Goal: Communication & Community: Answer question/provide support

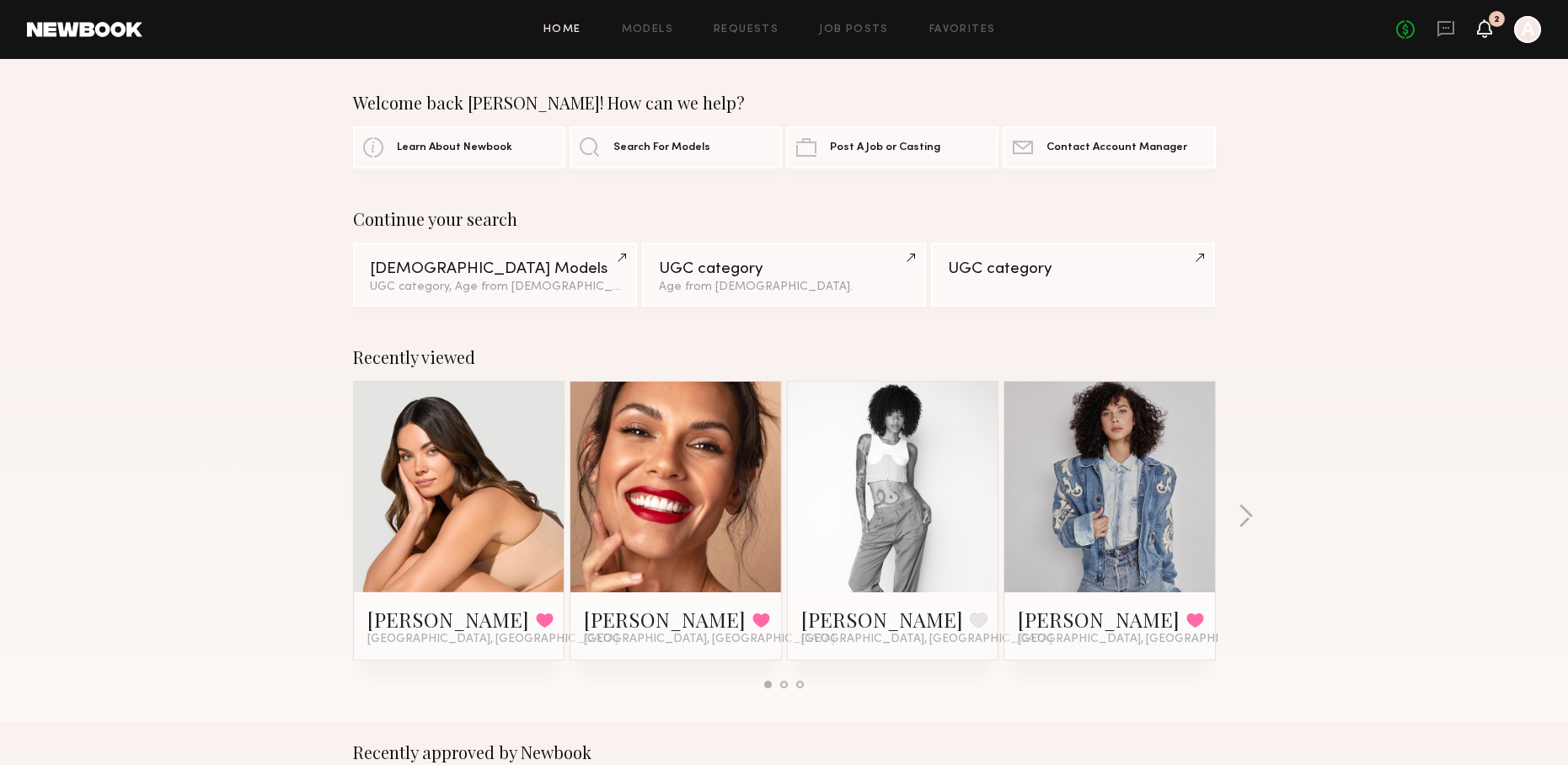
click at [1479, 30] on icon at bounding box center [1484, 27] width 14 height 12
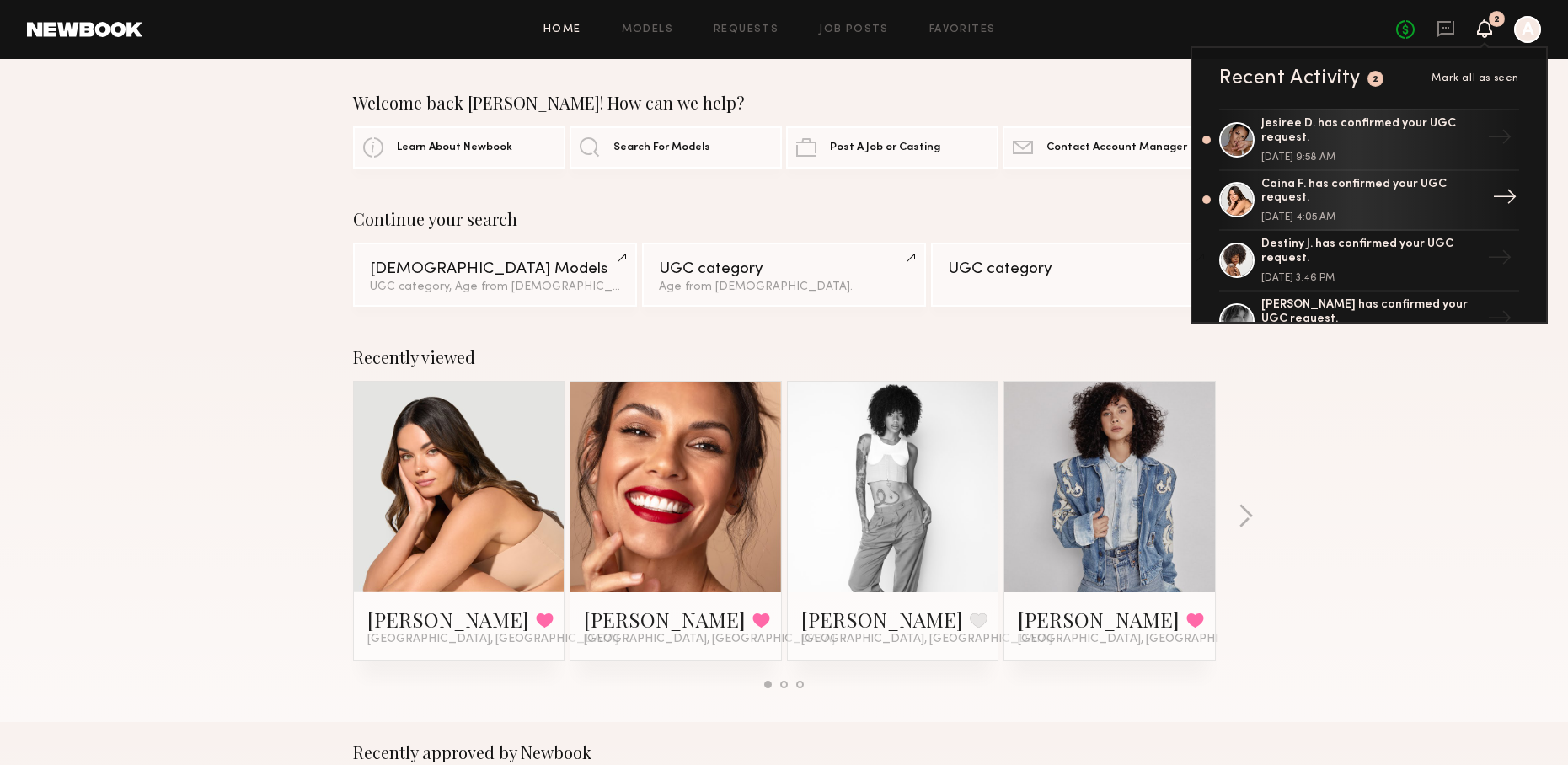
click at [1414, 183] on div "Caina F. has confirmed your UGC request." at bounding box center [1370, 192] width 219 height 29
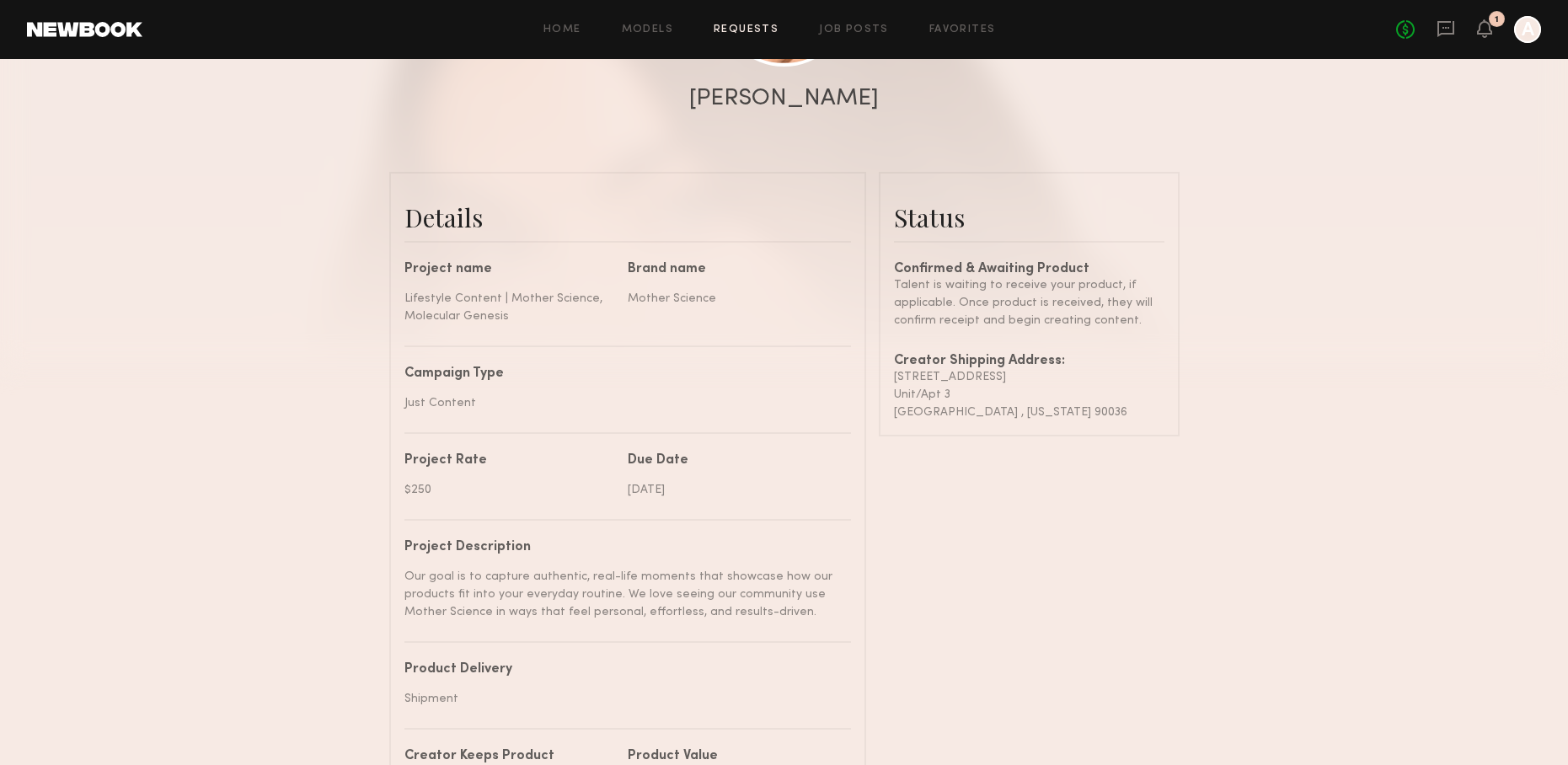
scroll to position [70, 0]
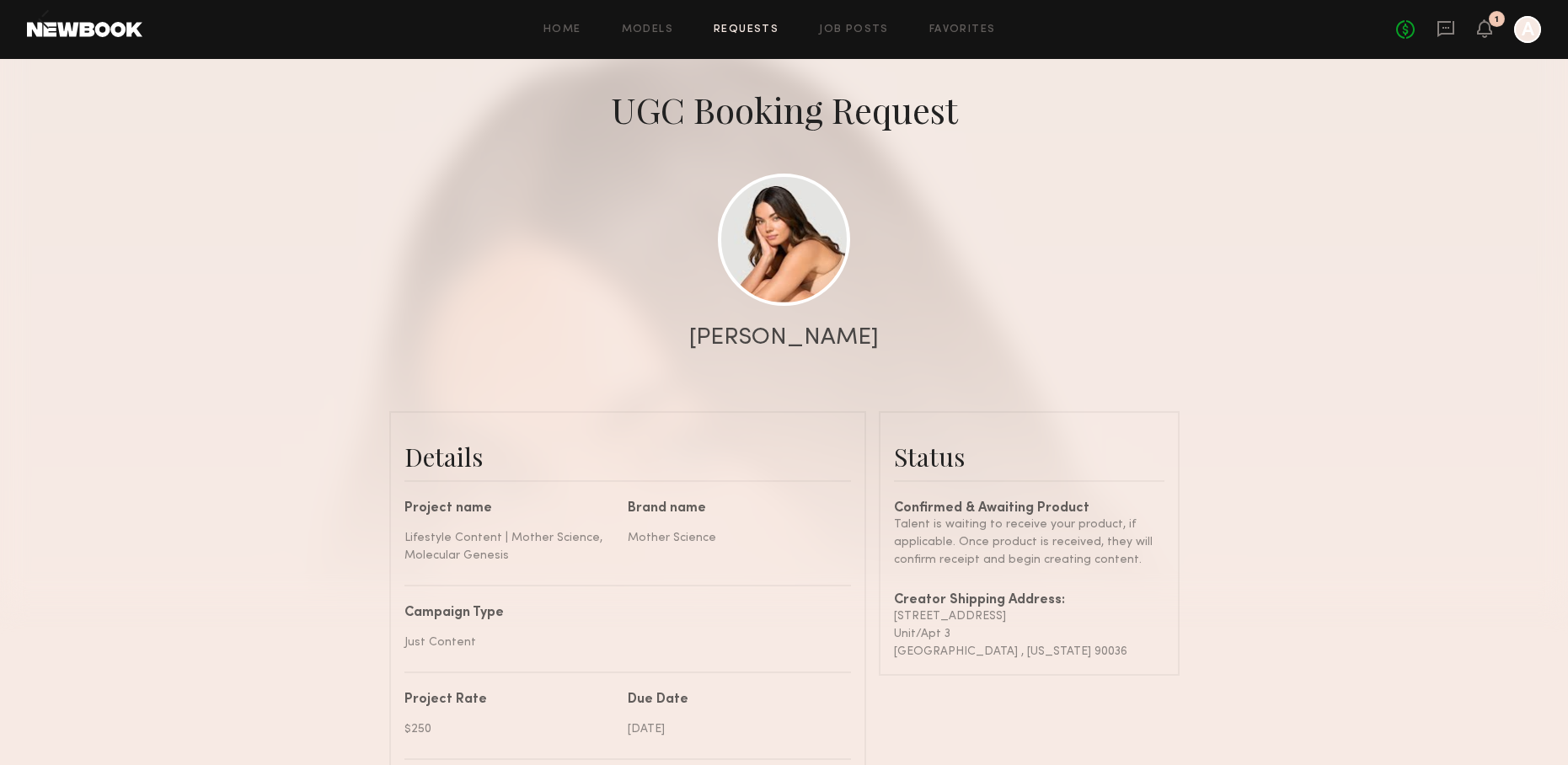
click at [1448, 41] on div "No fees up to $5,000 1 A" at bounding box center [1468, 30] width 145 height 27
click at [1448, 31] on icon at bounding box center [1445, 28] width 19 height 19
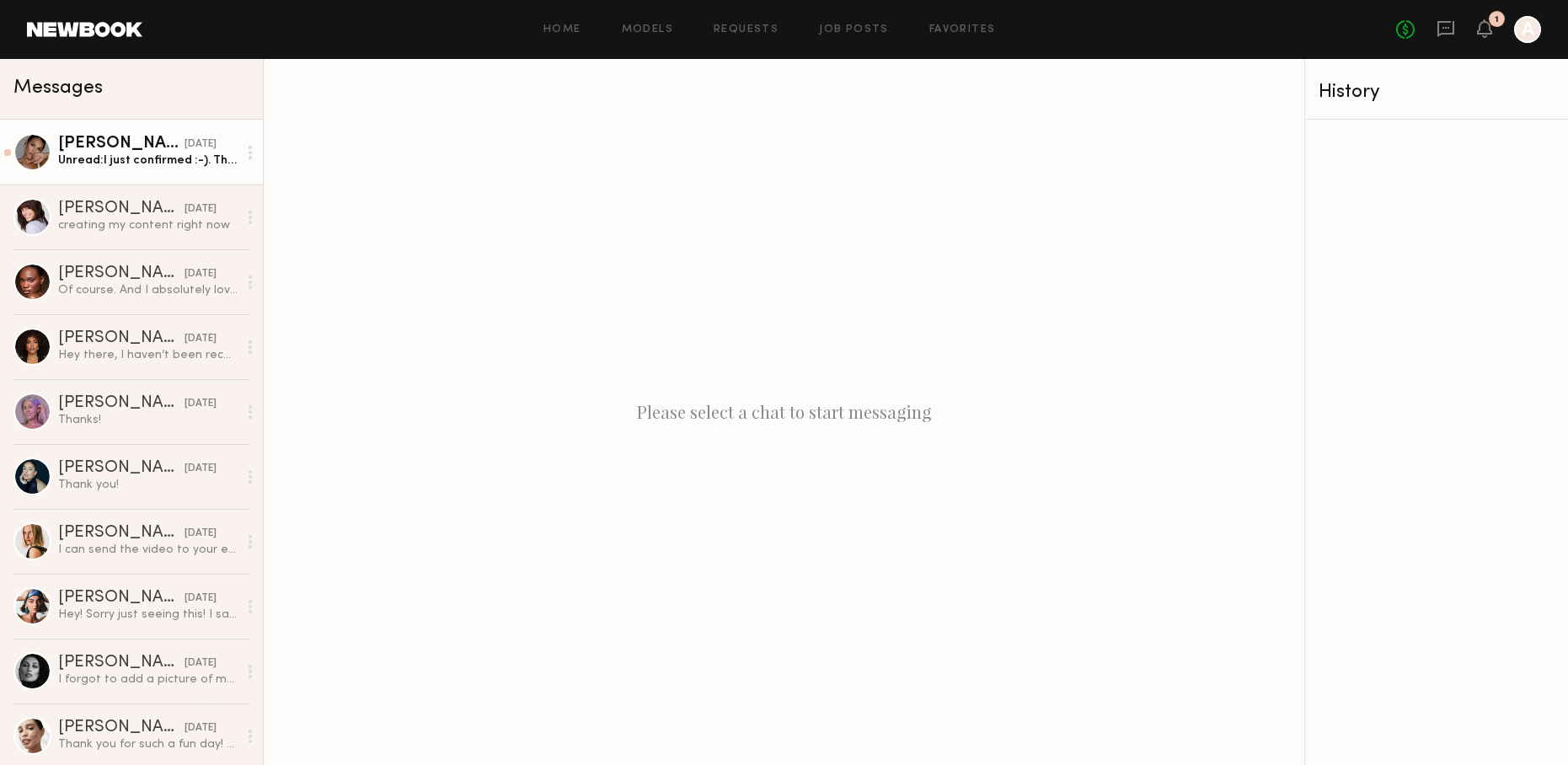
click at [136, 170] on link "[PERSON_NAME] [DATE] Unread: I just confirmed :-). This product looks like some…" at bounding box center [132, 152] width 263 height 65
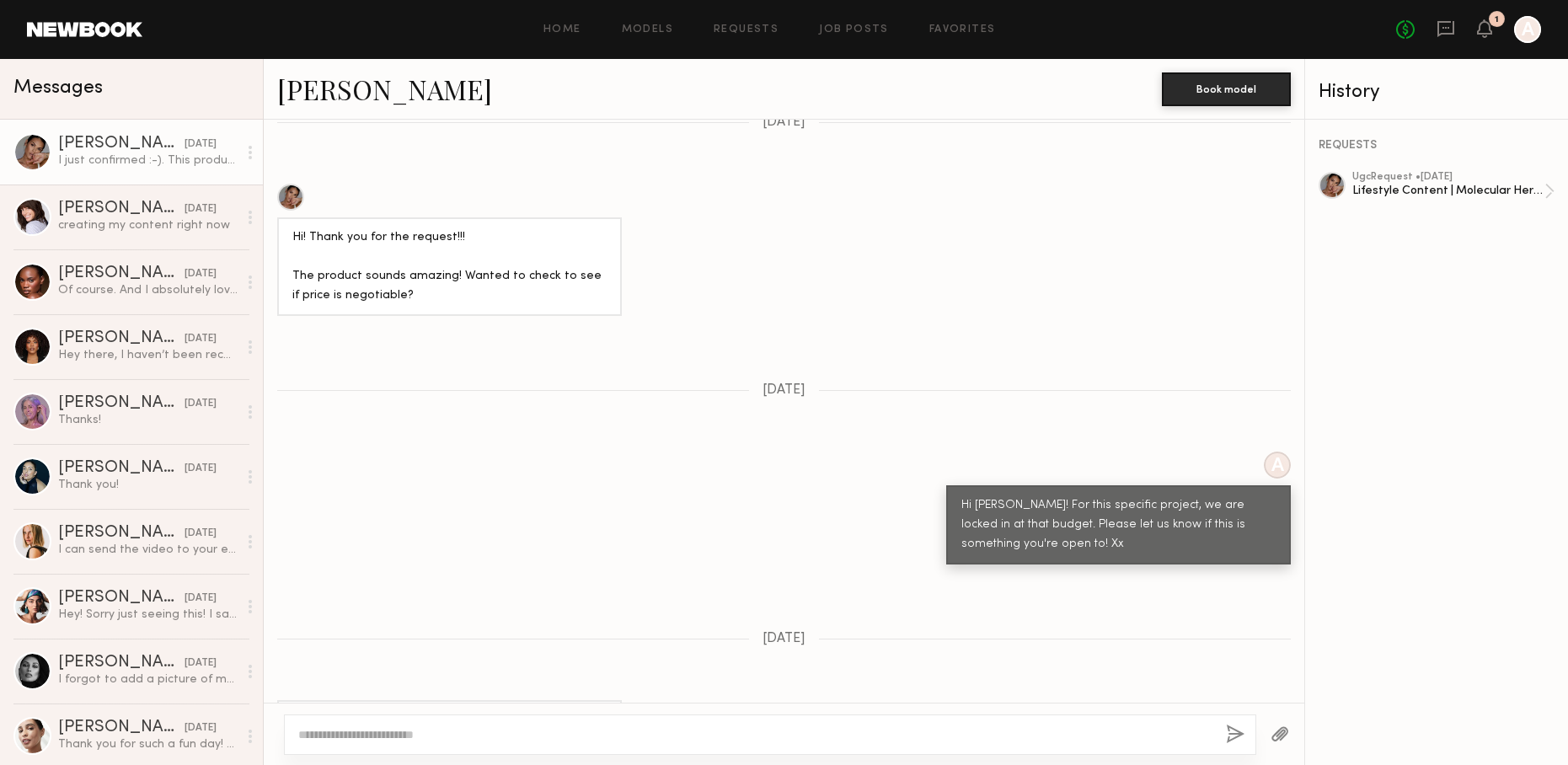
scroll to position [664, 0]
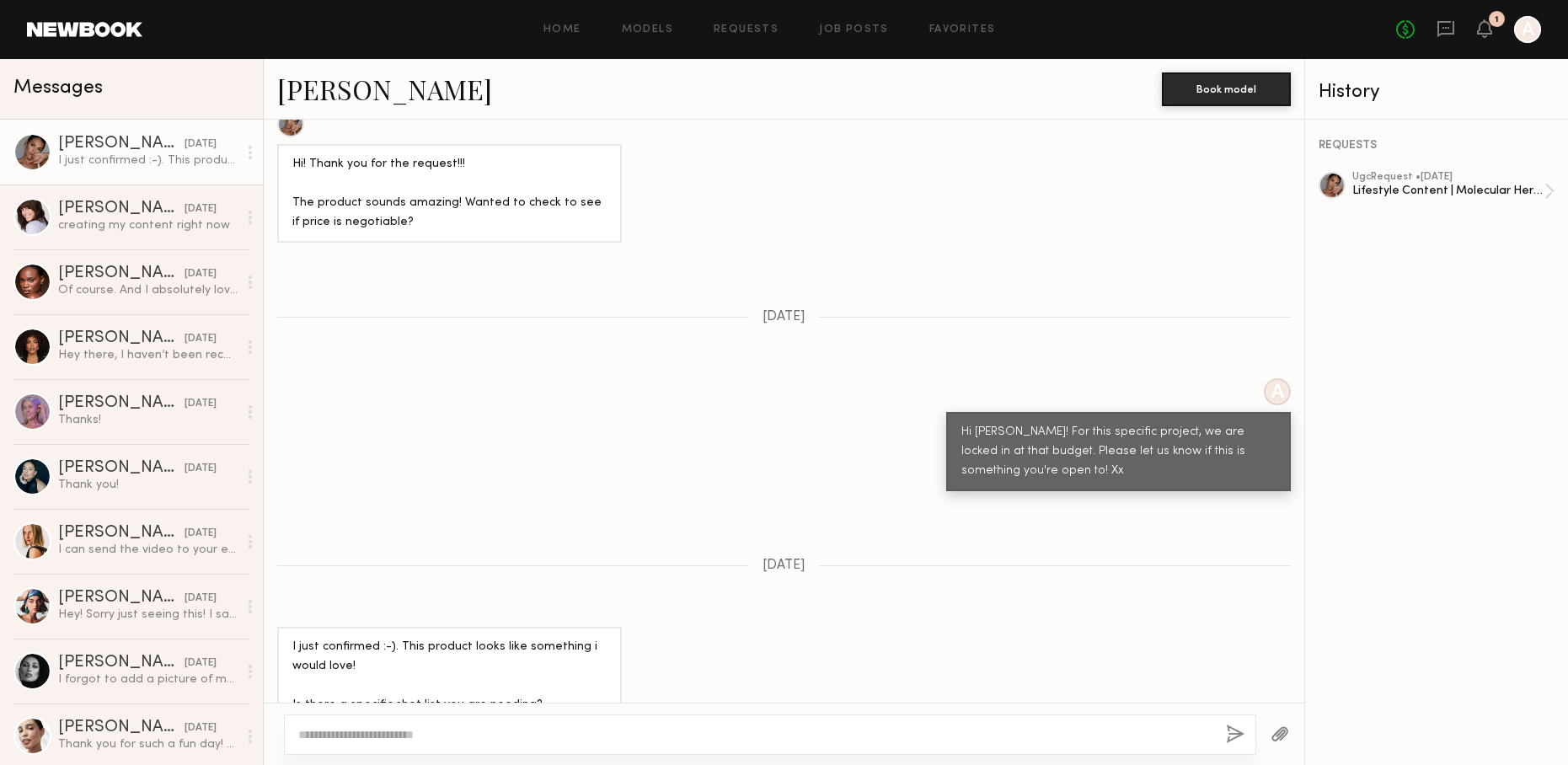
click at [533, 733] on textarea at bounding box center [755, 734] width 914 height 17
type textarea "**********"
click at [1231, 728] on button "button" at bounding box center [1235, 734] width 19 height 21
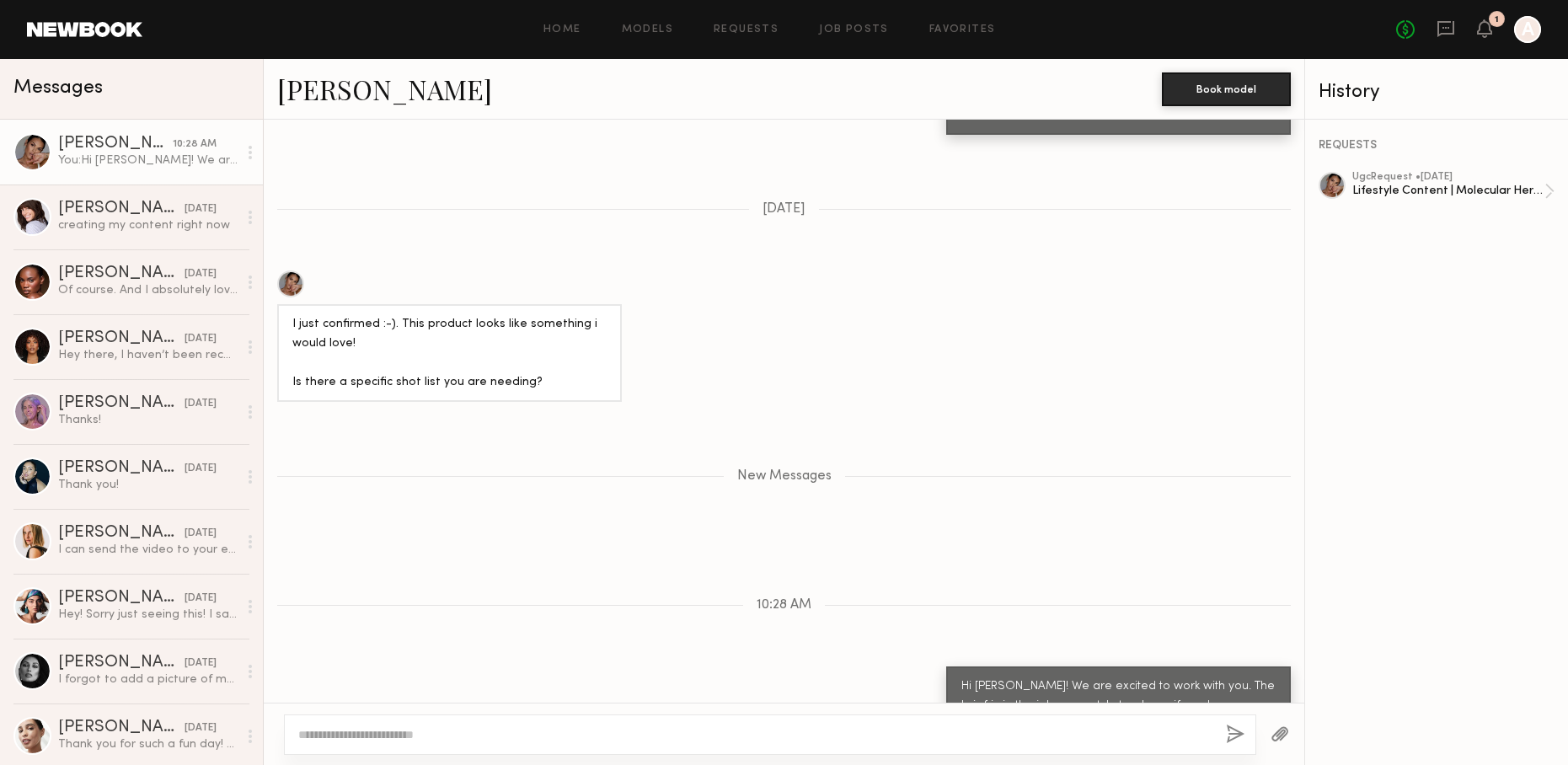
click at [1135, 734] on textarea at bounding box center [755, 734] width 914 height 17
type textarea "**********"
click at [1239, 741] on button "button" at bounding box center [1235, 734] width 19 height 21
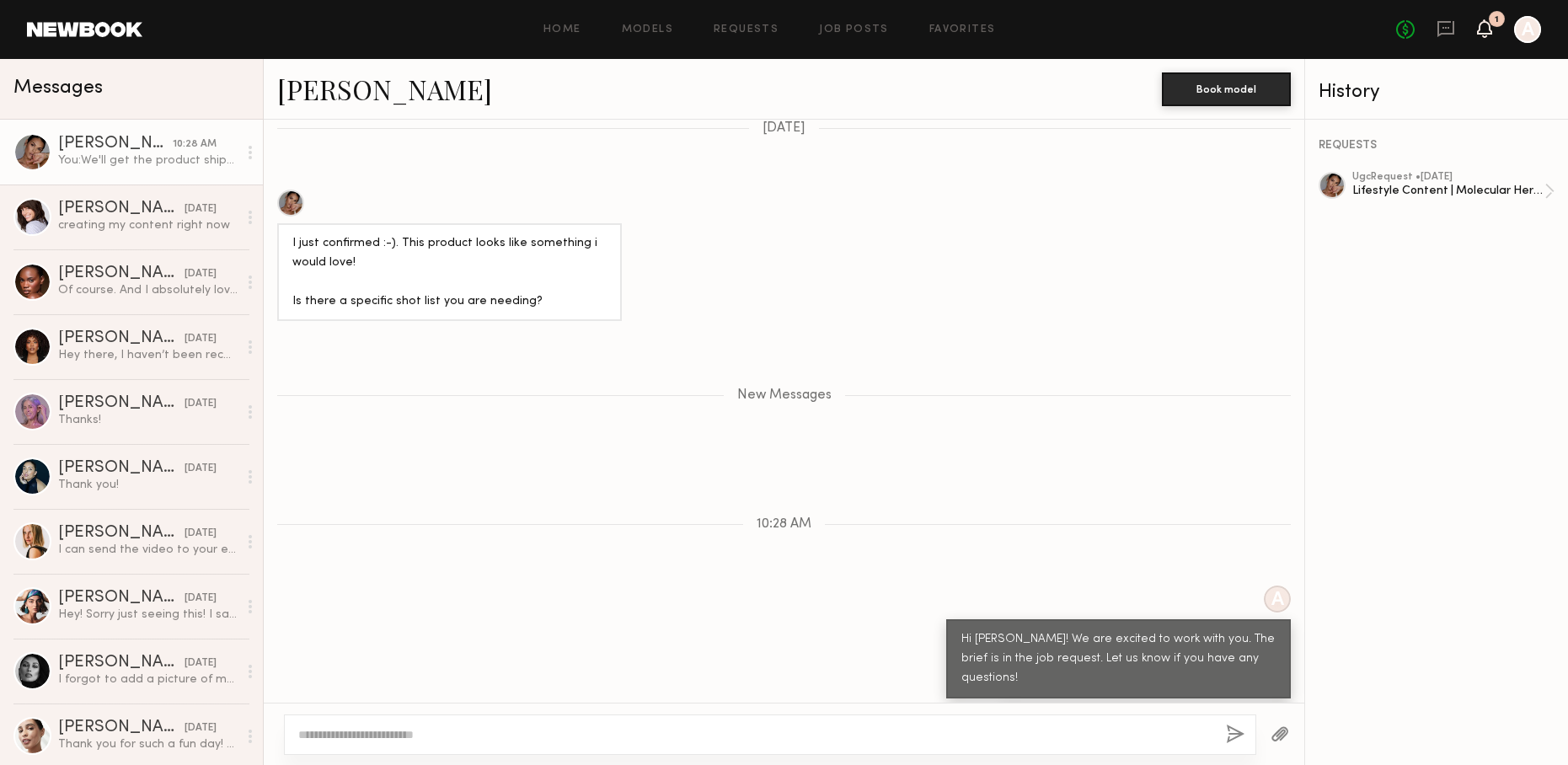
click at [1491, 28] on icon at bounding box center [1484, 28] width 15 height 19
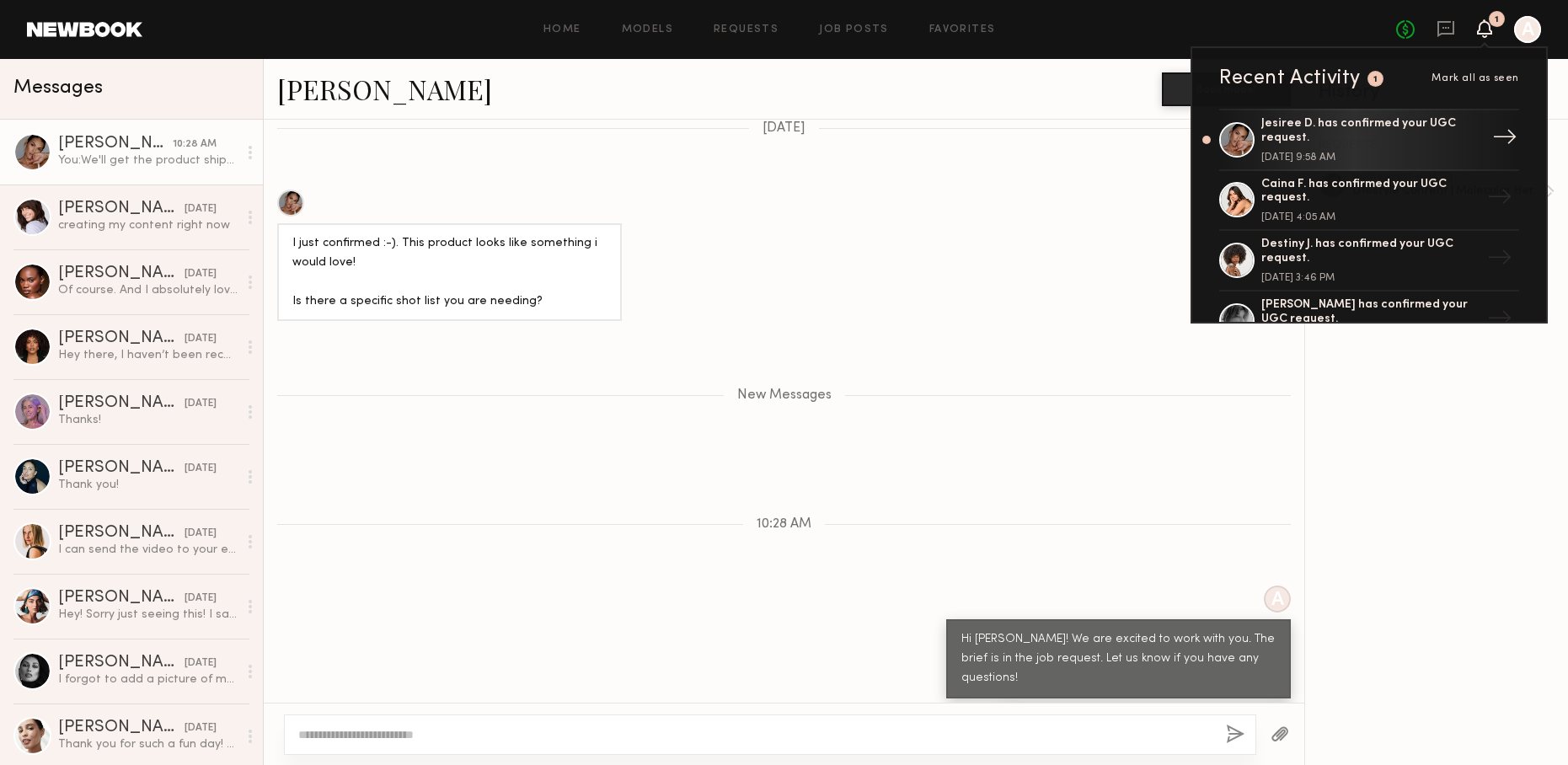
click at [1374, 152] on div "[DATE] 9:58 AM" at bounding box center [1370, 157] width 219 height 10
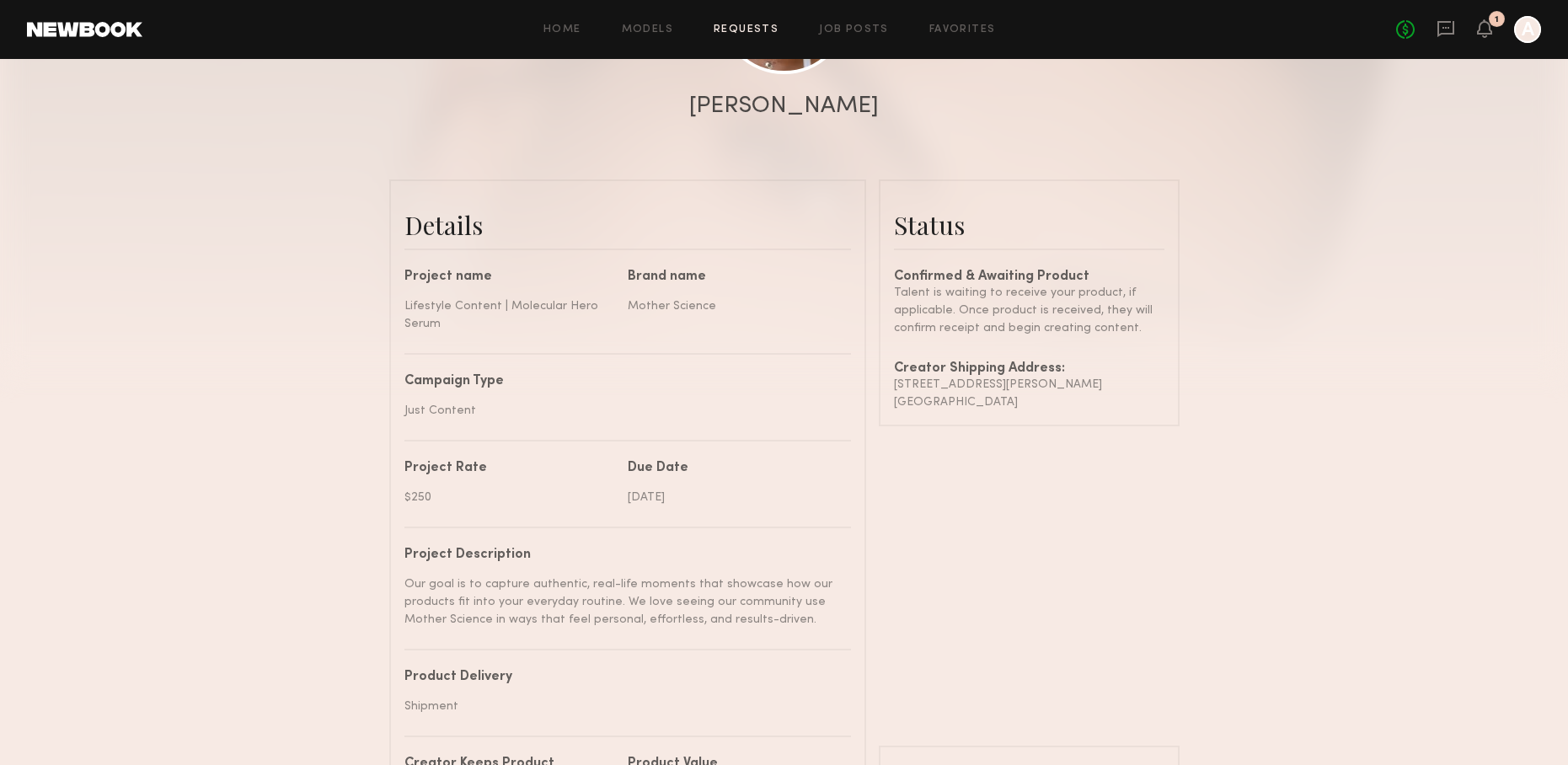
scroll to position [501, 0]
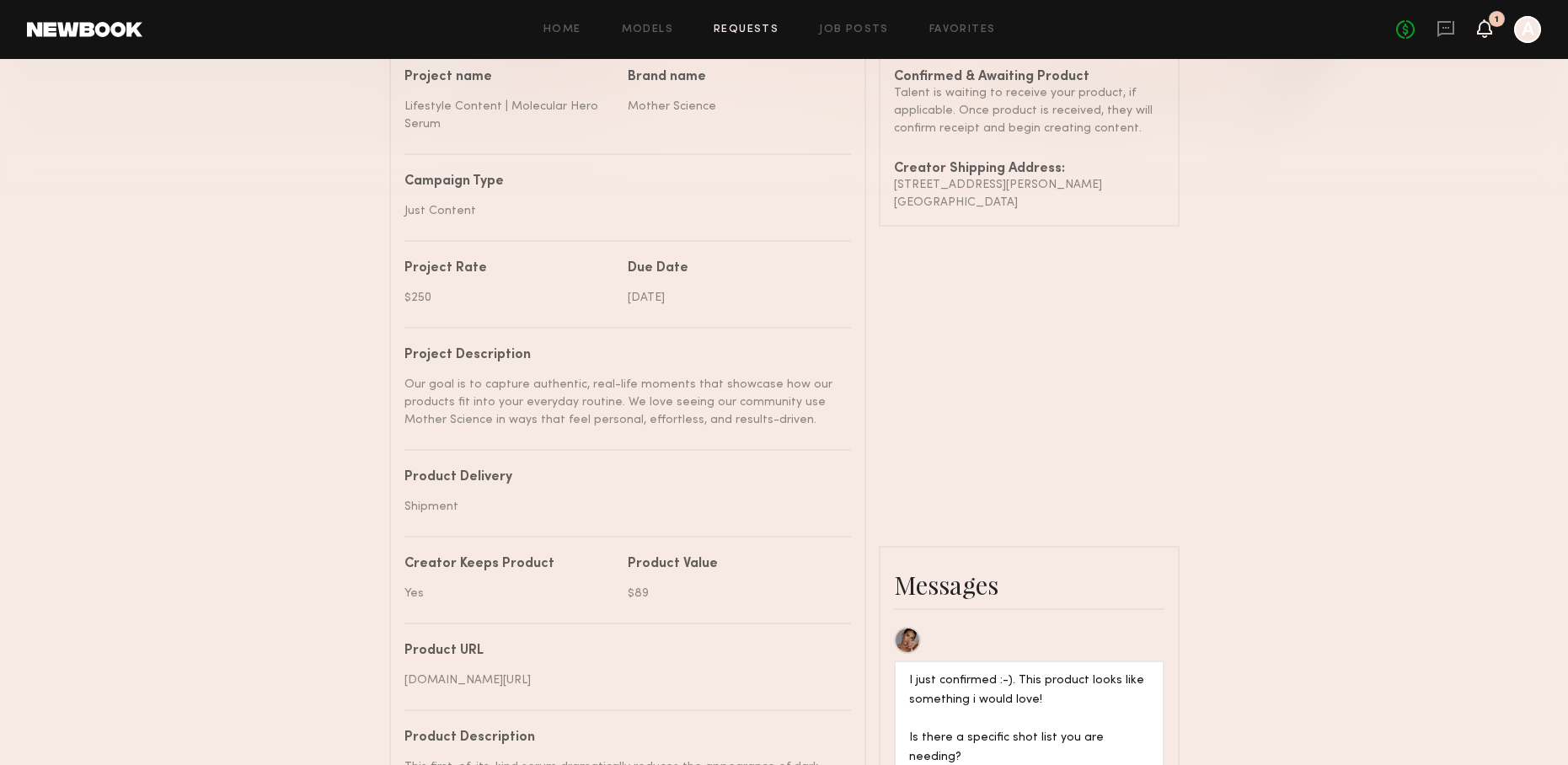
click at [1484, 27] on icon at bounding box center [1484, 27] width 14 height 12
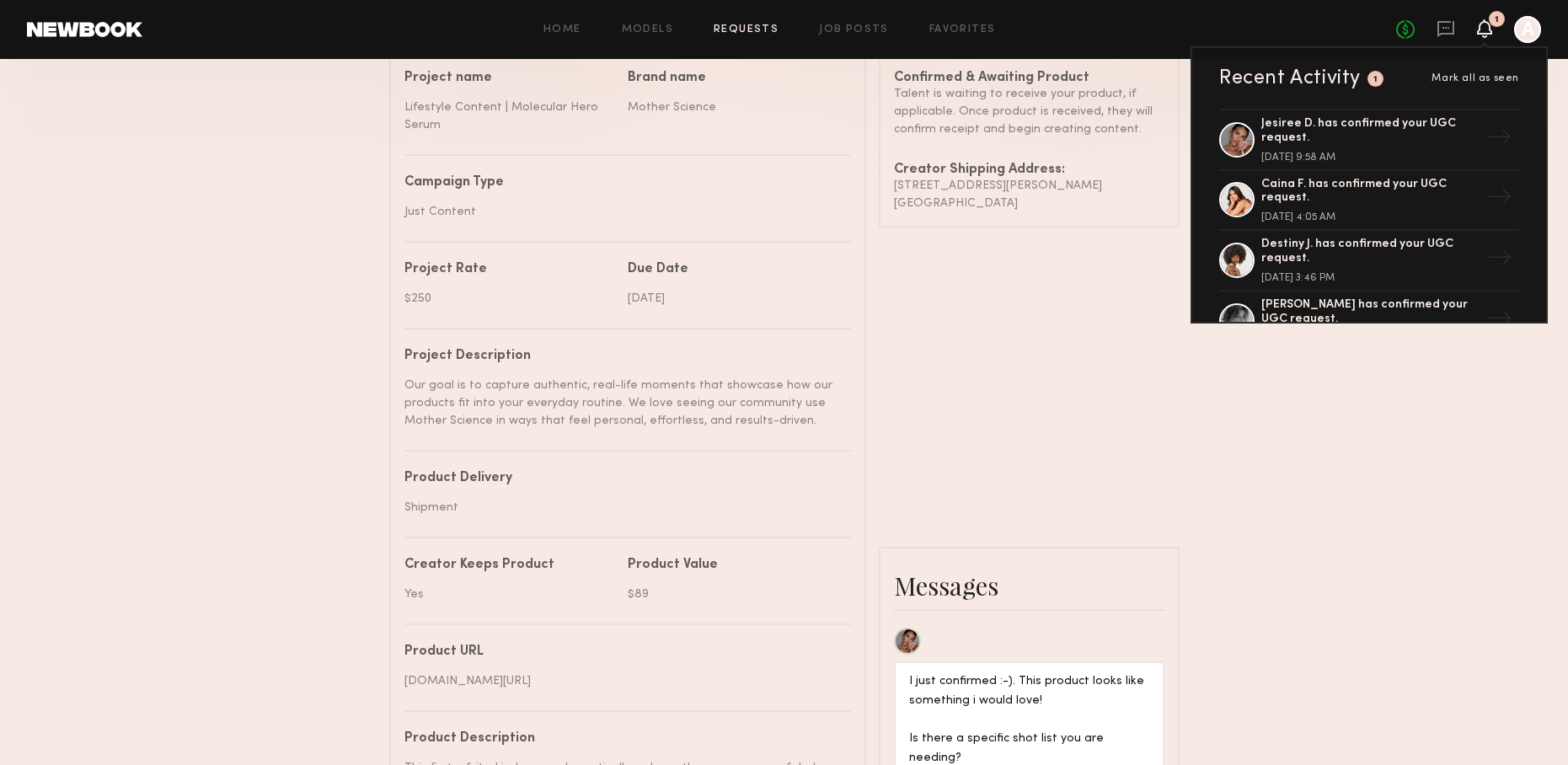
scroll to position [498, 0]
